Goal: Navigation & Orientation: Understand site structure

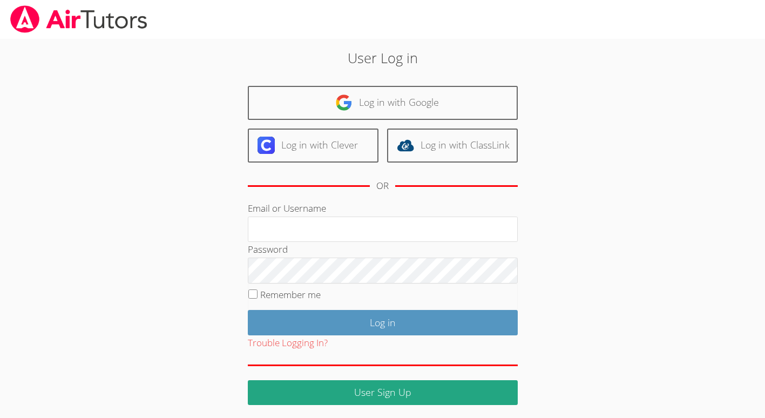
click at [630, 99] on div "User Log in Log in with Google Log in with Clever Log in with ClassLink OR Emai…" at bounding box center [383, 222] width 574 height 366
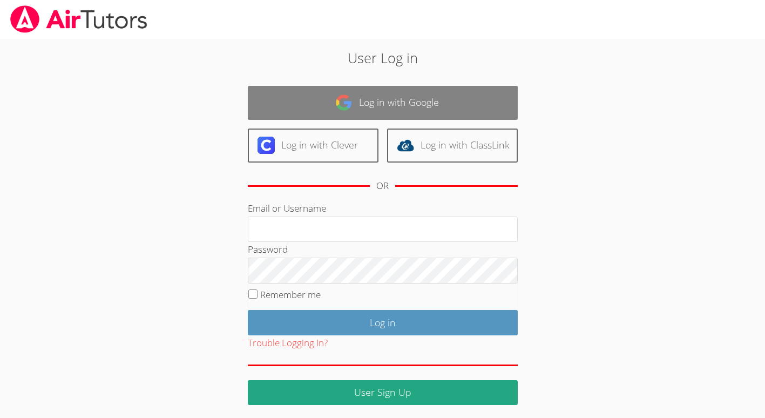
click at [461, 106] on link "Log in with Google" at bounding box center [383, 103] width 270 height 34
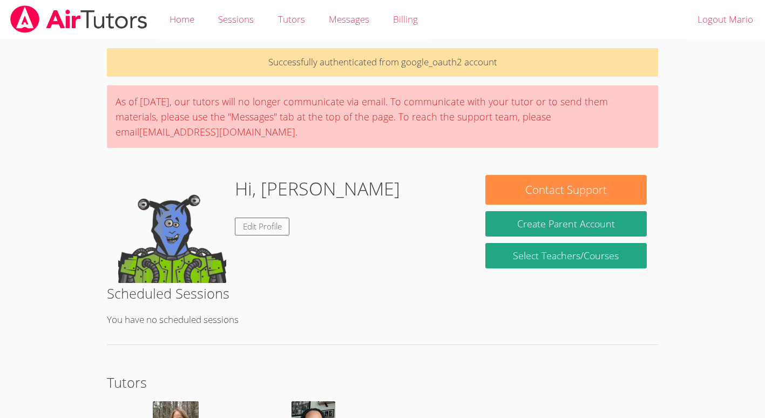
scroll to position [109, 0]
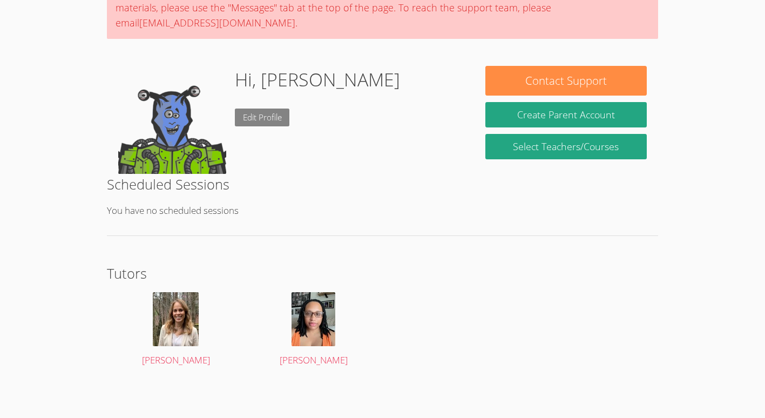
click at [258, 116] on link "Edit Profile" at bounding box center [262, 118] width 55 height 18
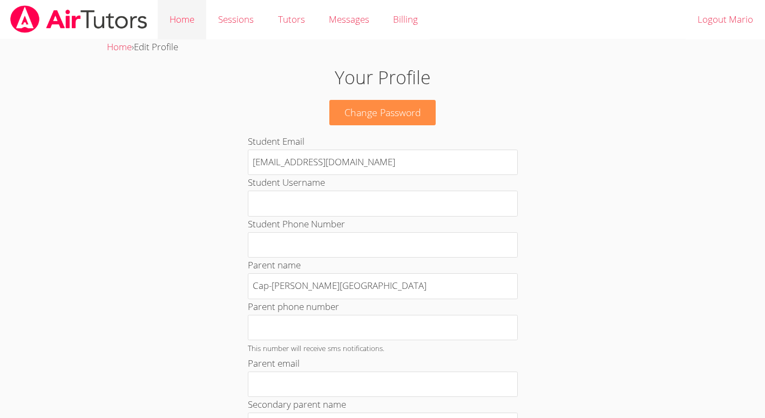
click at [191, 21] on link "Home" at bounding box center [182, 19] width 49 height 39
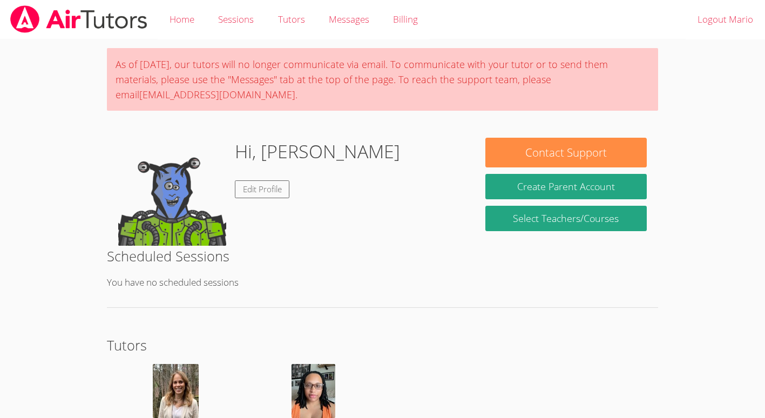
click at [231, 28] on link "Sessions" at bounding box center [235, 19] width 59 height 39
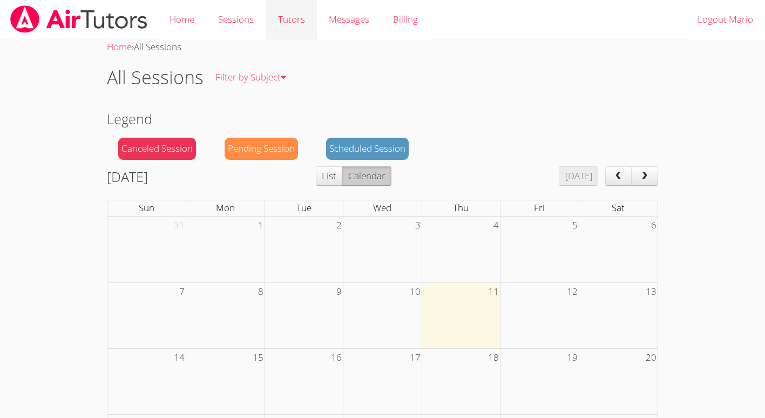
click at [289, 23] on link "Tutors" at bounding box center [291, 19] width 51 height 39
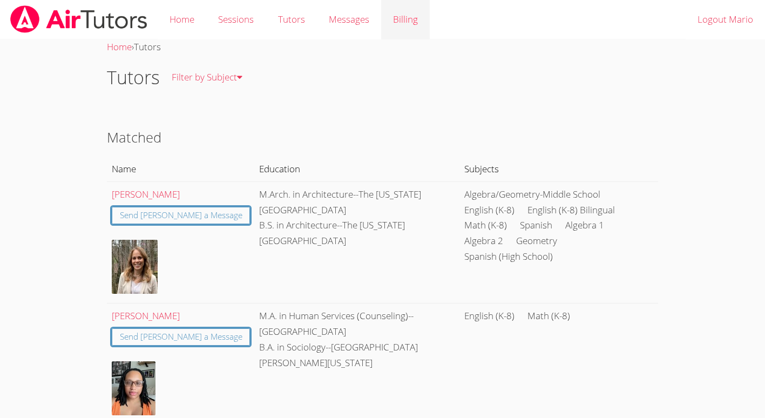
click at [401, 15] on link "Billing" at bounding box center [405, 19] width 49 height 39
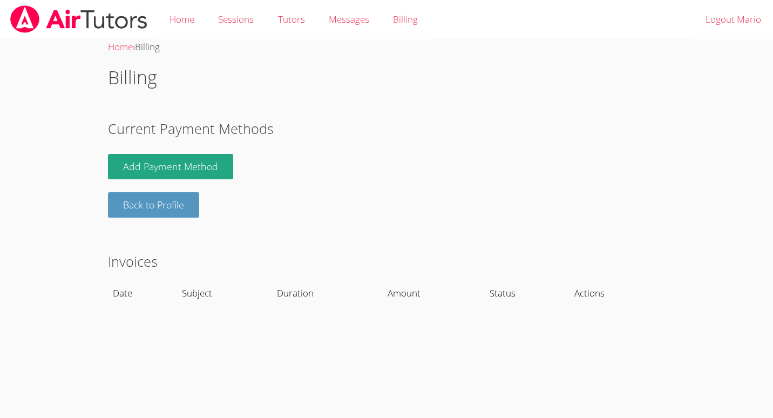
click at [370, 5] on link "Messages" at bounding box center [349, 19] width 64 height 39
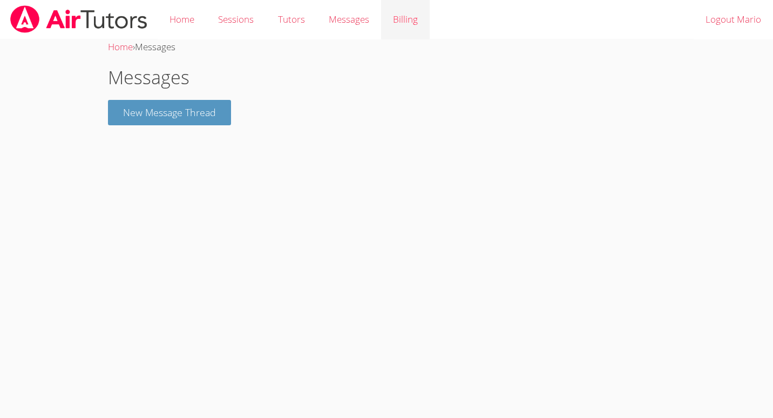
click at [401, 10] on link "Billing" at bounding box center [405, 19] width 49 height 39
